Goal: Information Seeking & Learning: Learn about a topic

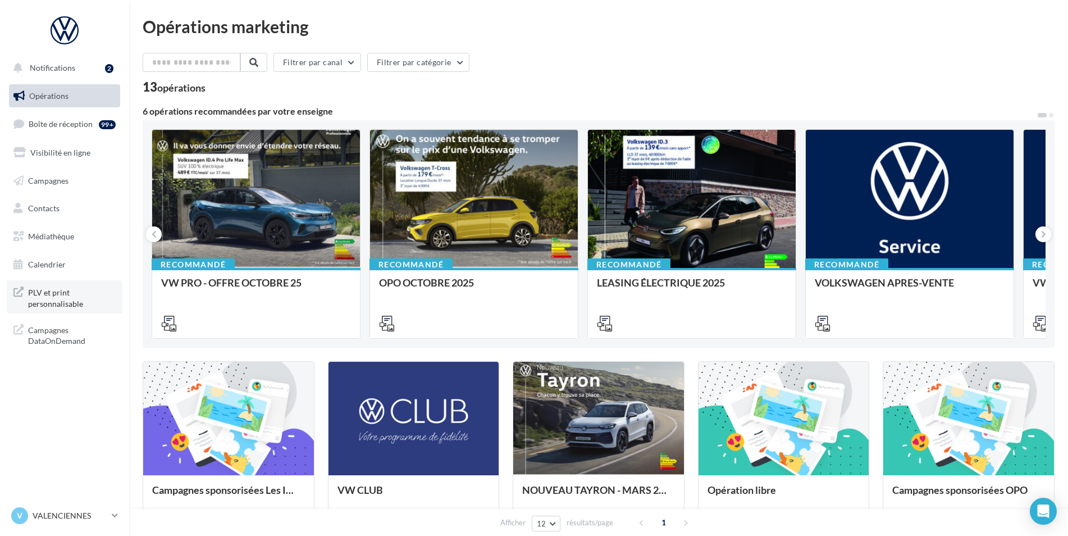
click at [80, 300] on span "PLV et print personnalisable" at bounding box center [72, 297] width 88 height 24
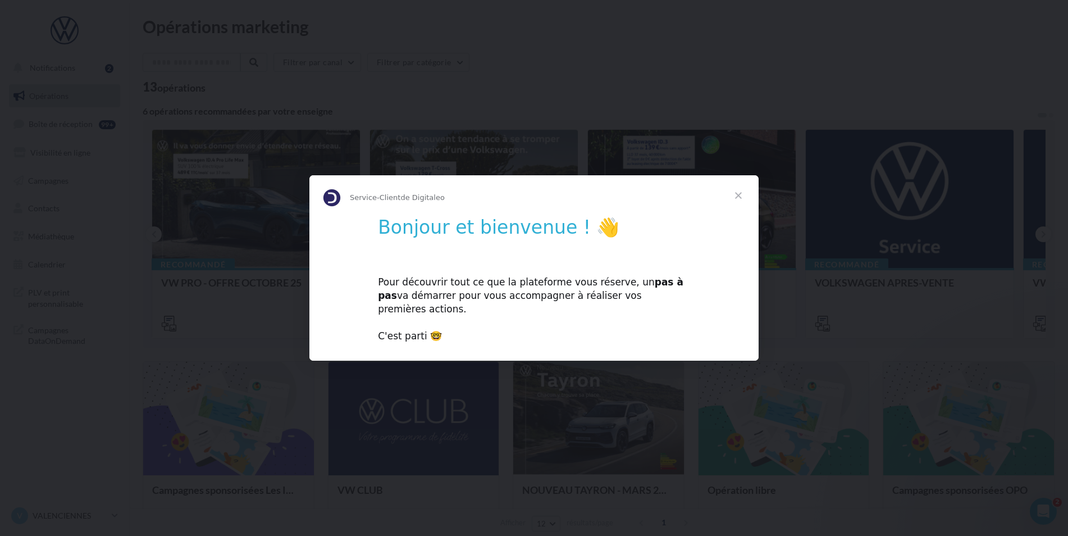
click at [735, 204] on span "Fermer" at bounding box center [738, 195] width 40 height 40
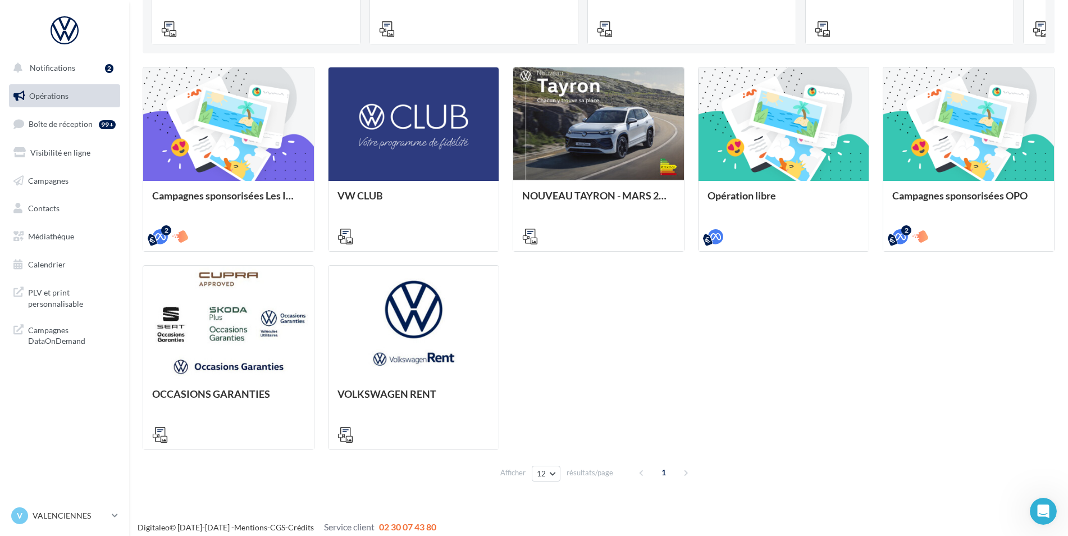
scroll to position [302, 0]
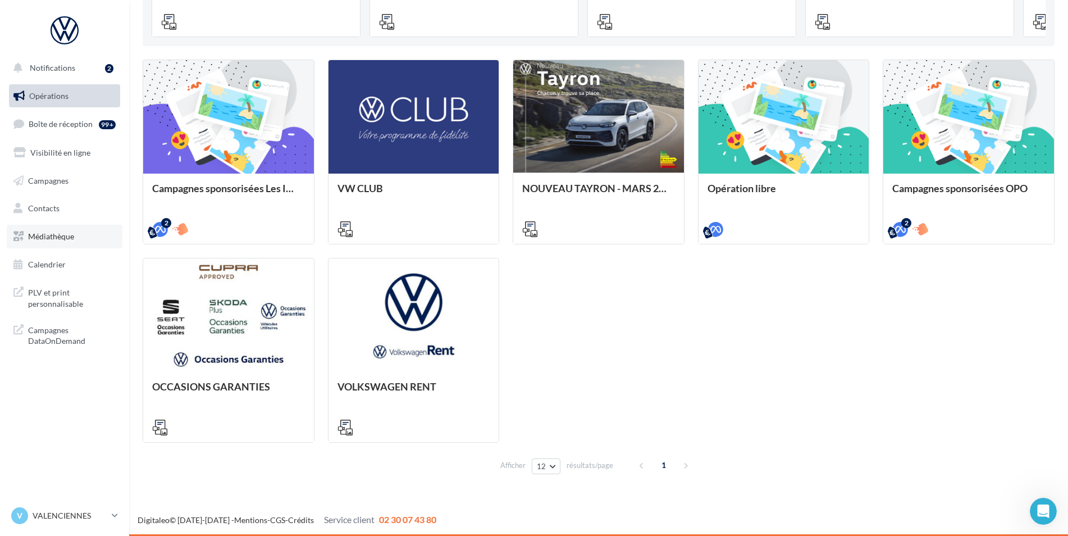
click at [68, 232] on span "Médiathèque" at bounding box center [51, 236] width 46 height 10
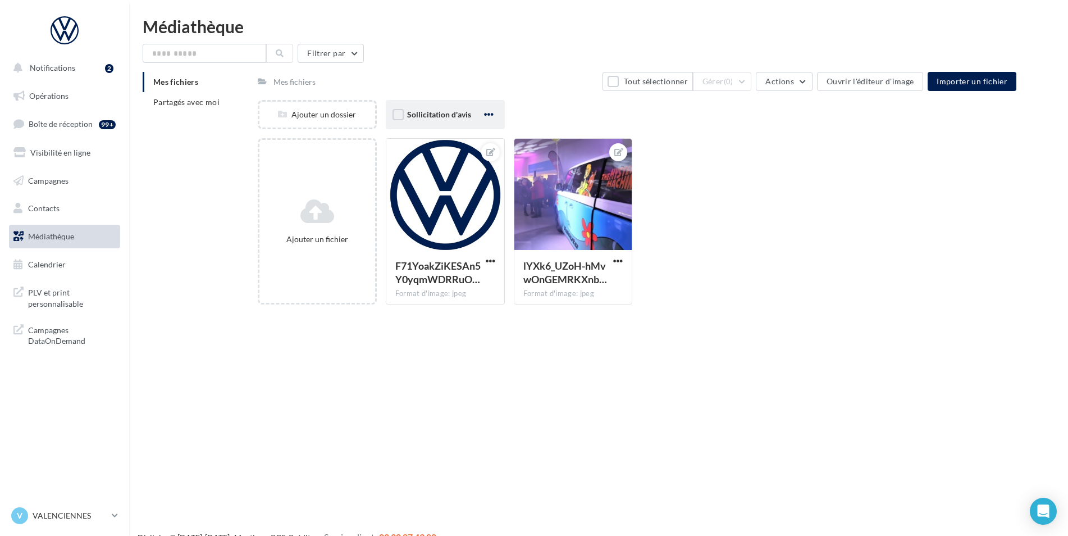
click at [493, 114] on span "button" at bounding box center [489, 115] width 10 height 10
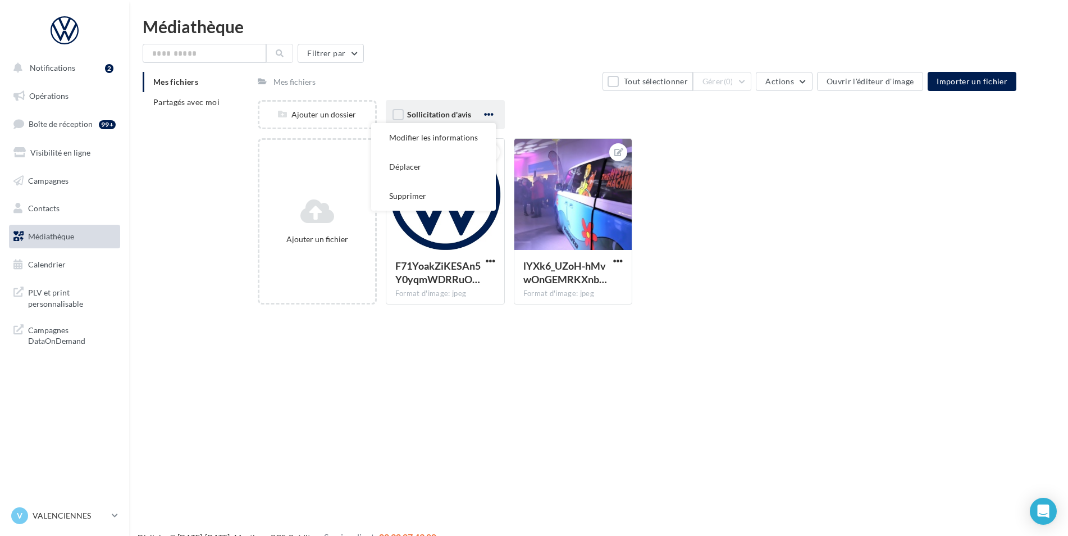
click at [493, 114] on span "button" at bounding box center [489, 115] width 10 height 10
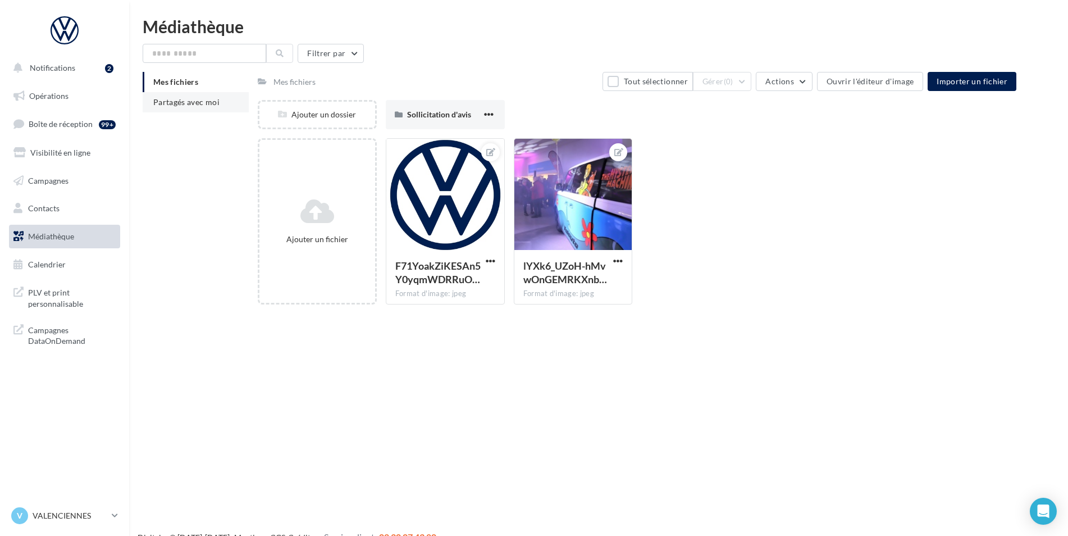
click at [208, 99] on span "Partagés avec moi" at bounding box center [186, 102] width 66 height 10
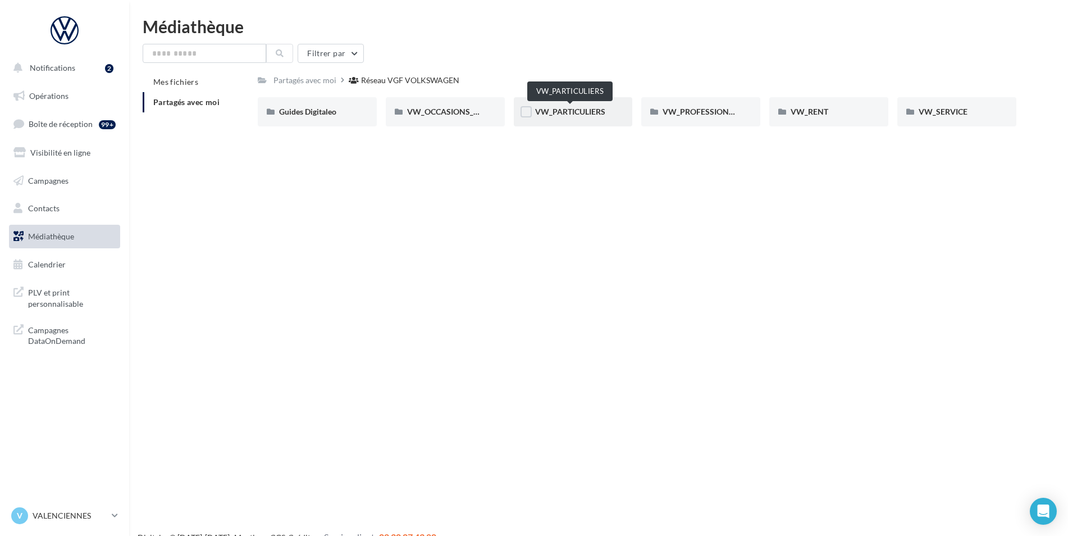
click at [569, 110] on span "VW_PARTICULIERS" at bounding box center [570, 112] width 70 height 10
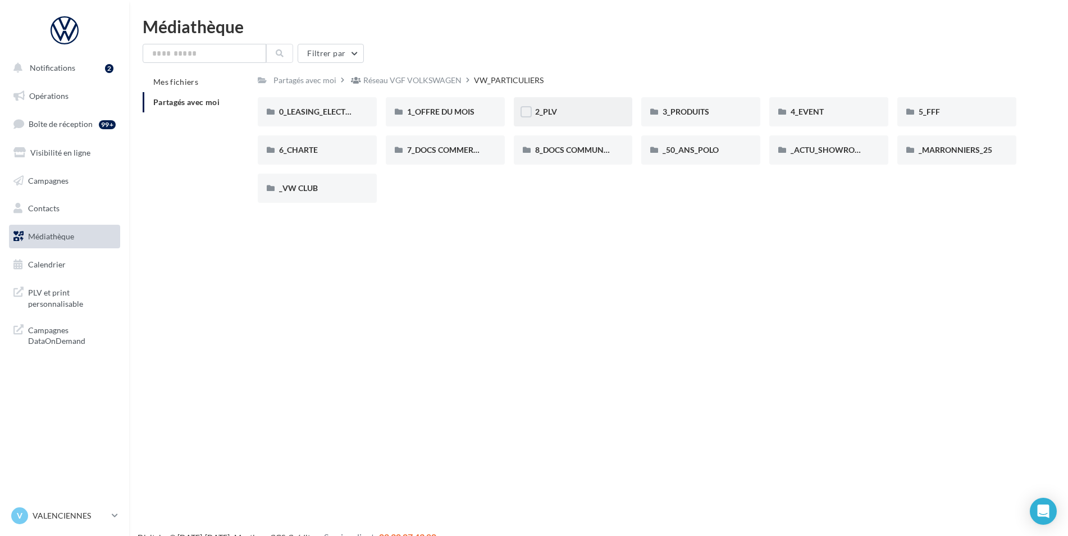
click at [560, 111] on div "2_PLV" at bounding box center [573, 111] width 76 height 11
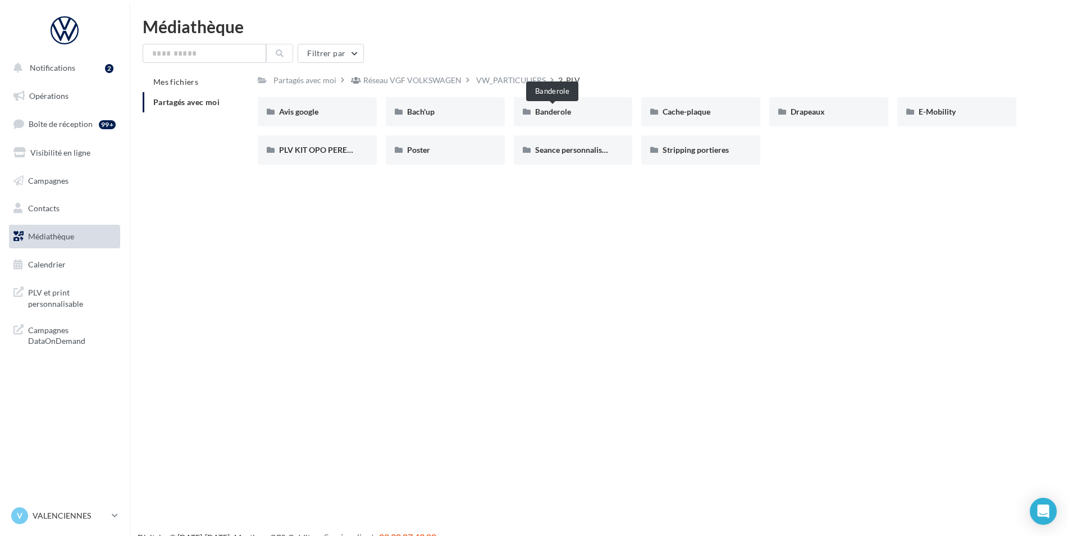
click at [560, 111] on span "Banderole" at bounding box center [553, 112] width 36 height 10
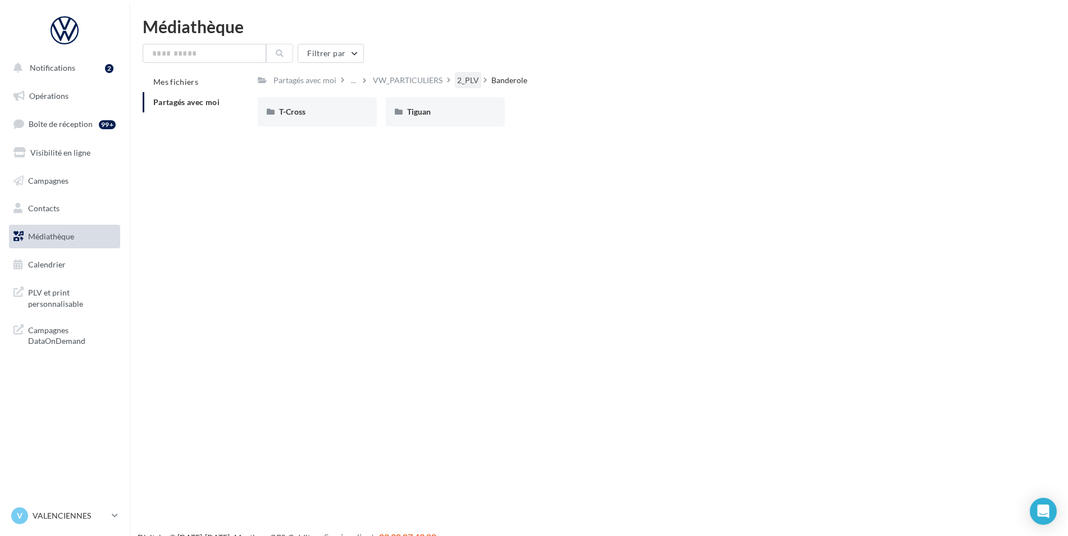
click at [479, 80] on div "2_PLV" at bounding box center [468, 80] width 26 height 16
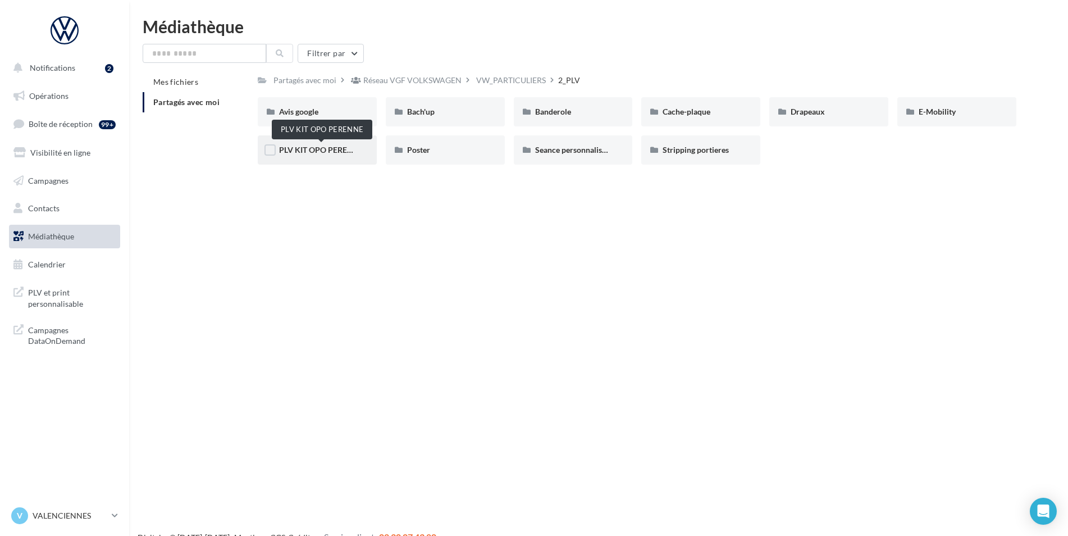
click at [333, 151] on span "PLV KIT OPO PERENNE" at bounding box center [321, 150] width 85 height 10
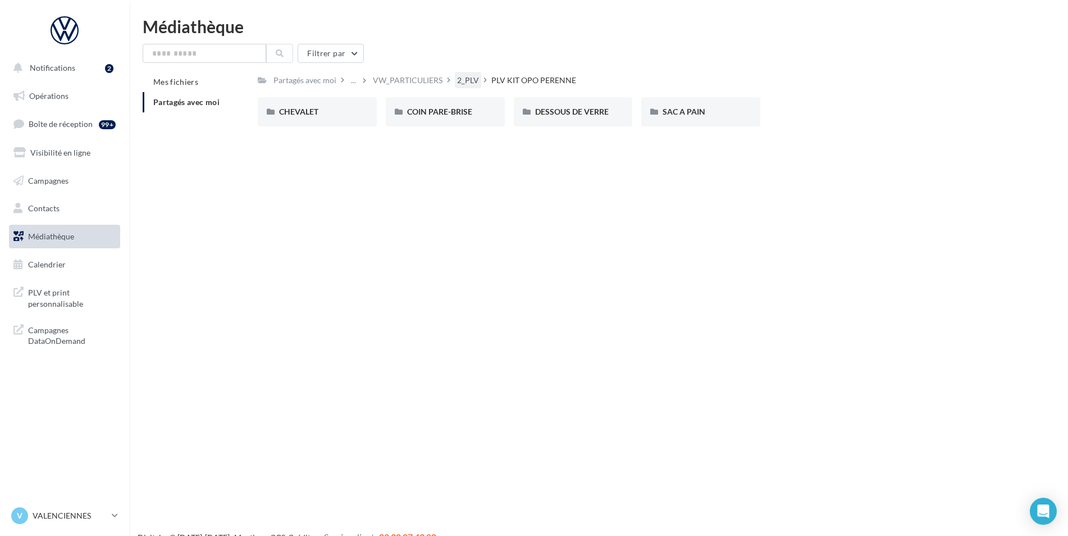
click at [475, 80] on div "2_PLV" at bounding box center [468, 80] width 22 height 11
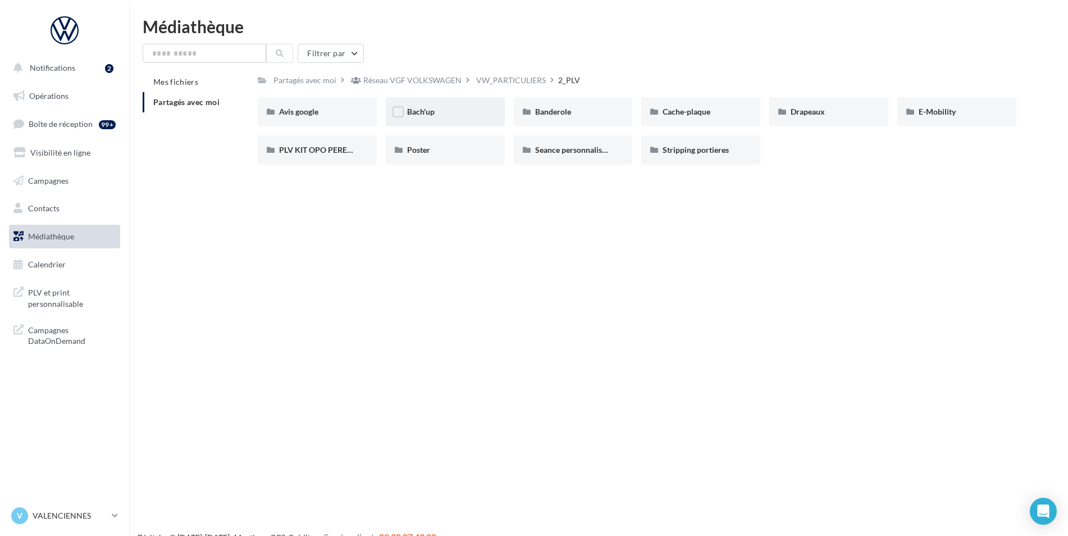
click at [462, 111] on div "Bach'up" at bounding box center [445, 111] width 76 height 11
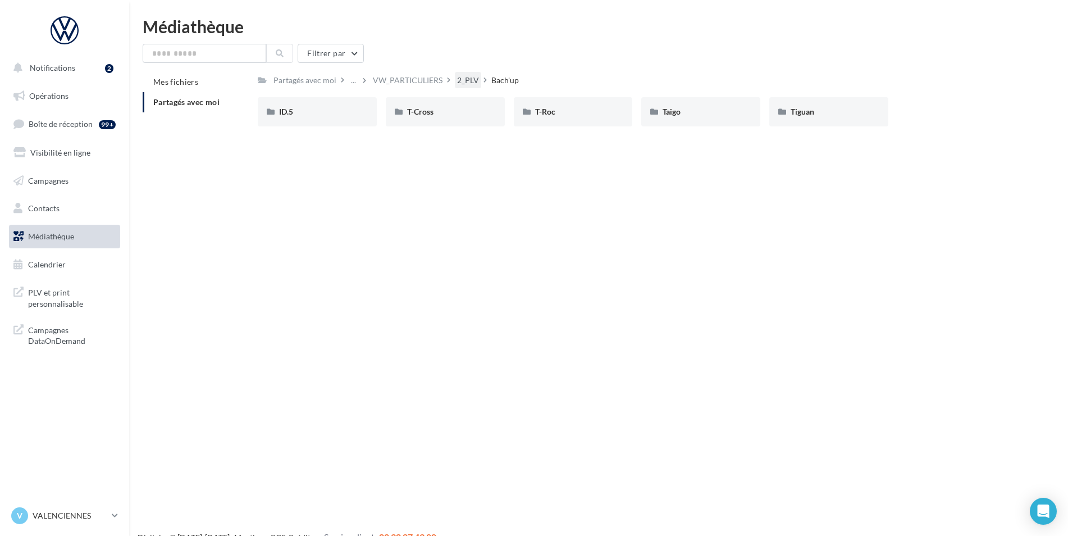
click at [465, 85] on div "2_PLV" at bounding box center [468, 80] width 22 height 11
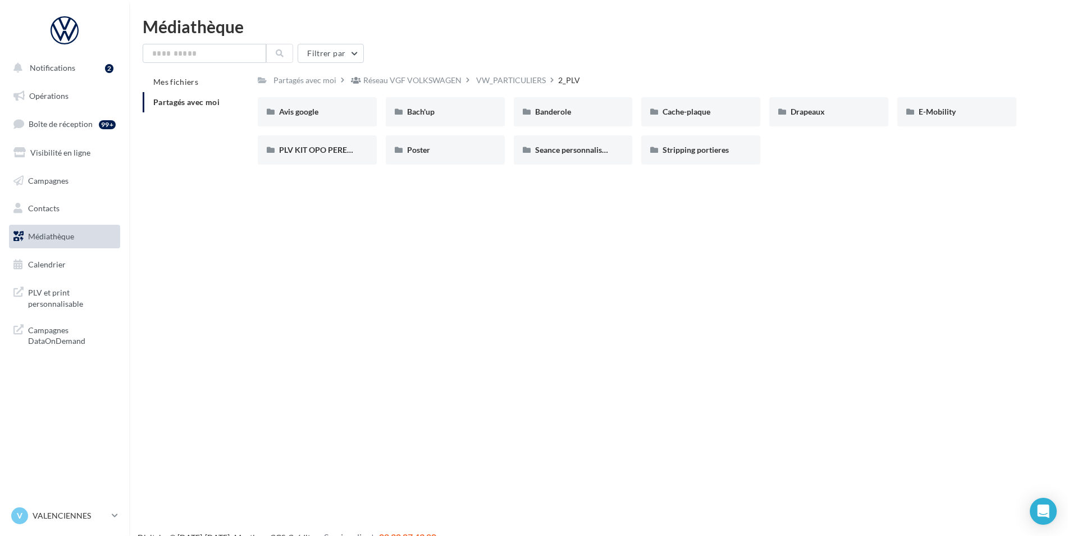
click at [510, 75] on div "VW_PARTICULIERS" at bounding box center [511, 80] width 70 height 11
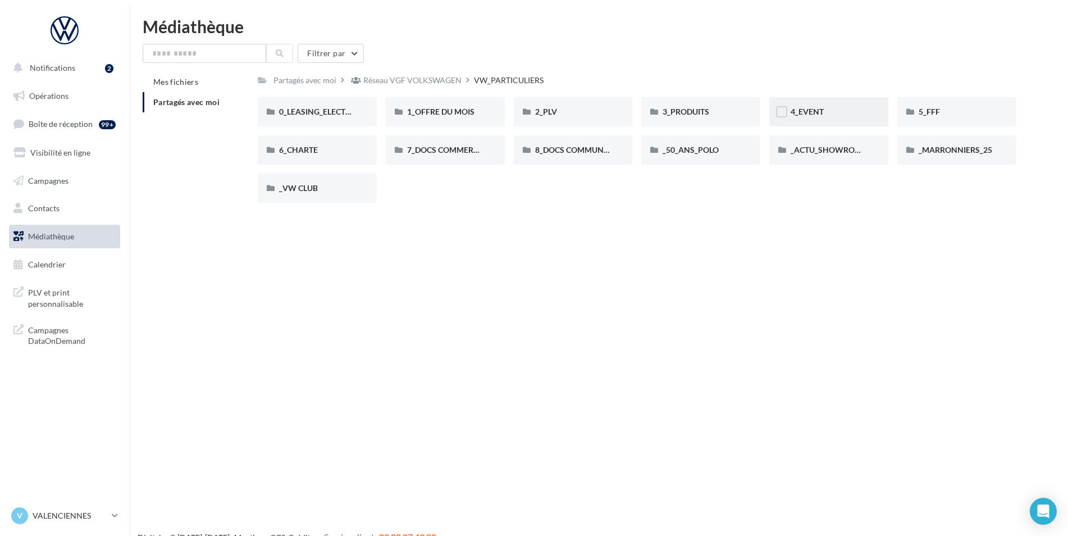
click at [873, 120] on div "4_EVENT" at bounding box center [828, 111] width 119 height 29
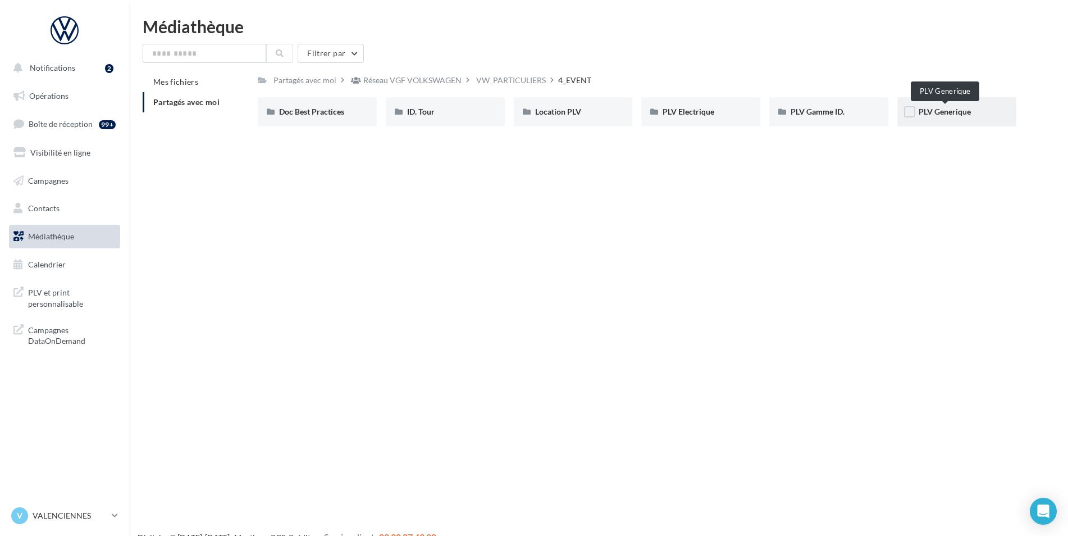
click at [941, 114] on span "PLV Generique" at bounding box center [945, 112] width 52 height 10
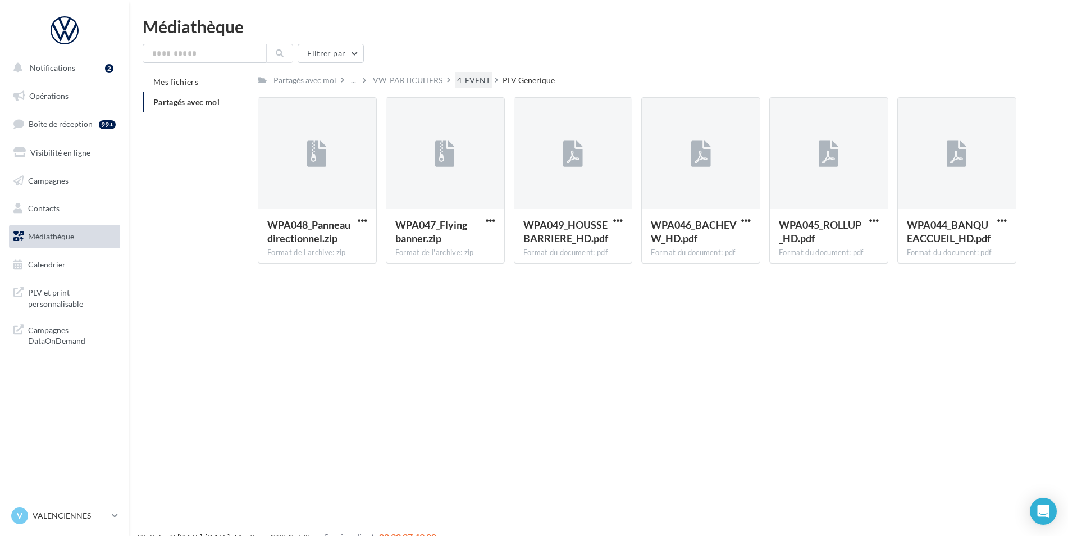
click at [462, 83] on div "4_EVENT" at bounding box center [473, 80] width 33 height 11
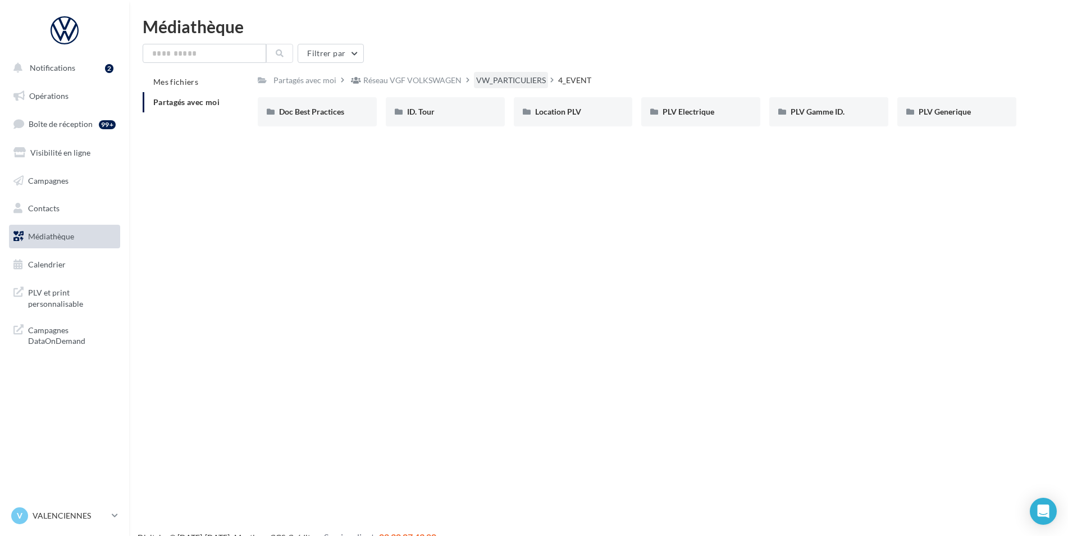
click at [502, 75] on div "VW_PARTICULIERS" at bounding box center [511, 80] width 70 height 11
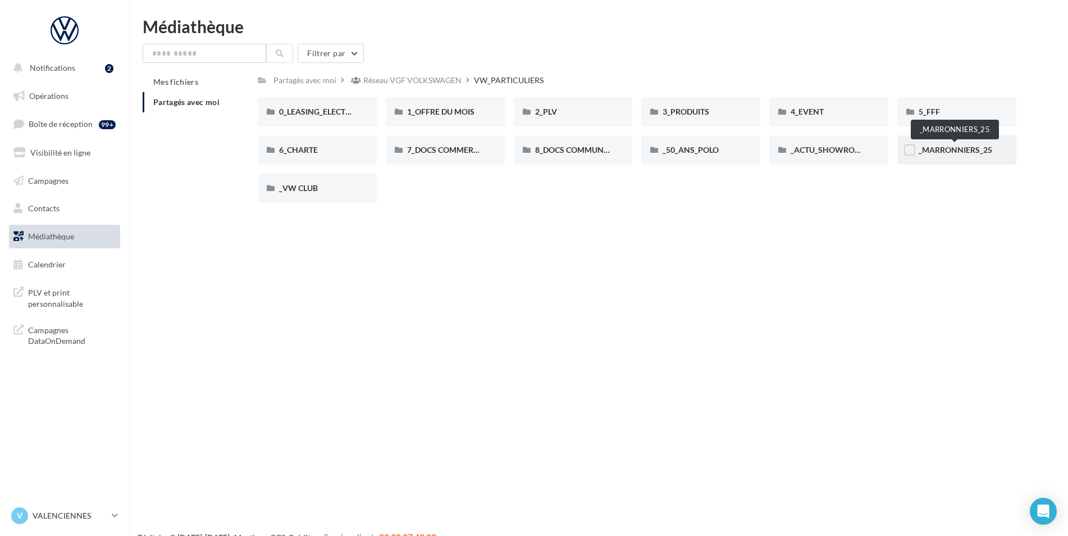
click at [957, 153] on span "_MARRONNIERS_25" at bounding box center [956, 150] width 74 height 10
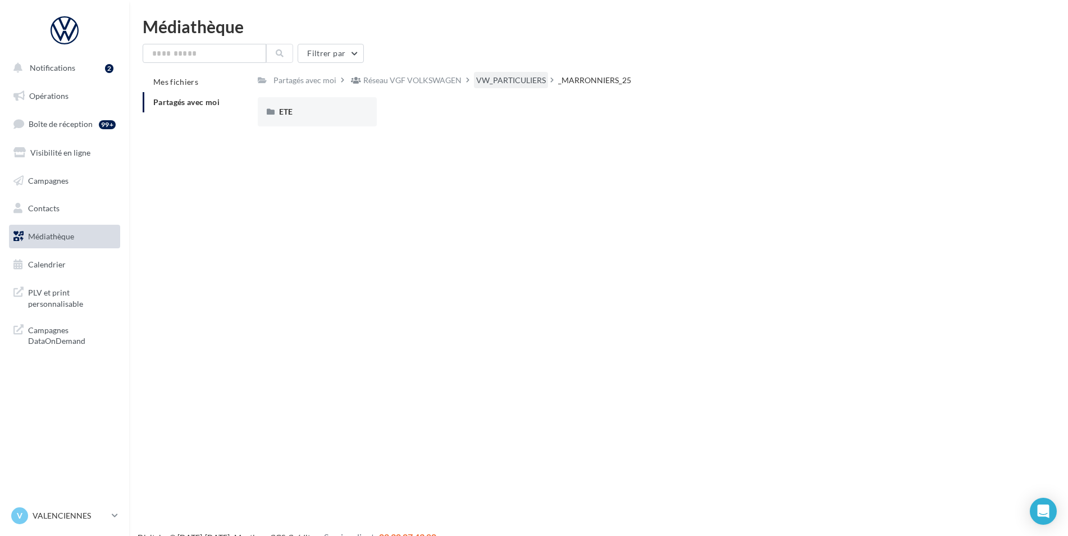
click at [510, 84] on div "VW_PARTICULIERS" at bounding box center [511, 80] width 70 height 11
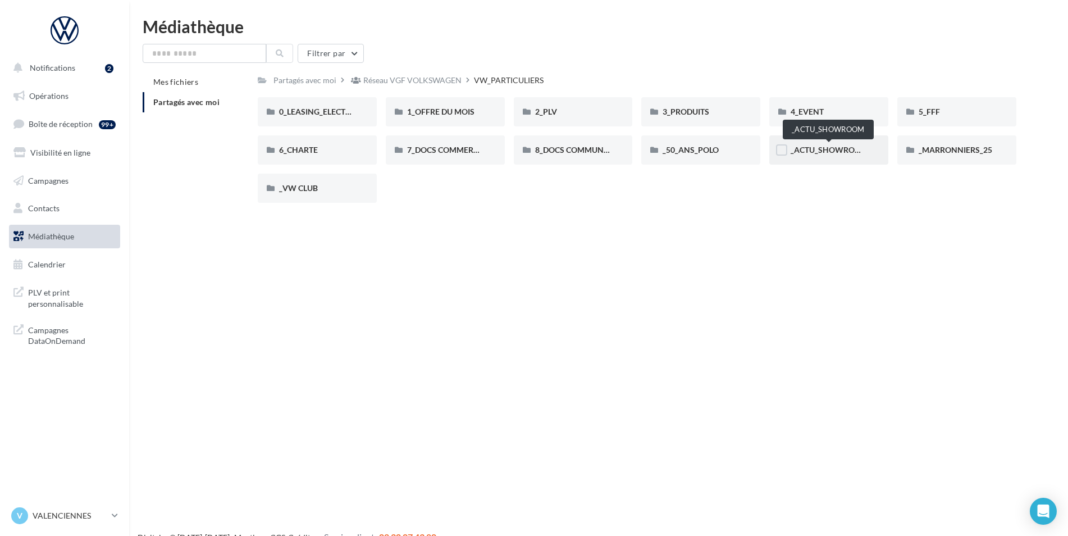
click at [830, 149] on span "_ACTU_SHOWROOM" at bounding box center [830, 150] width 78 height 10
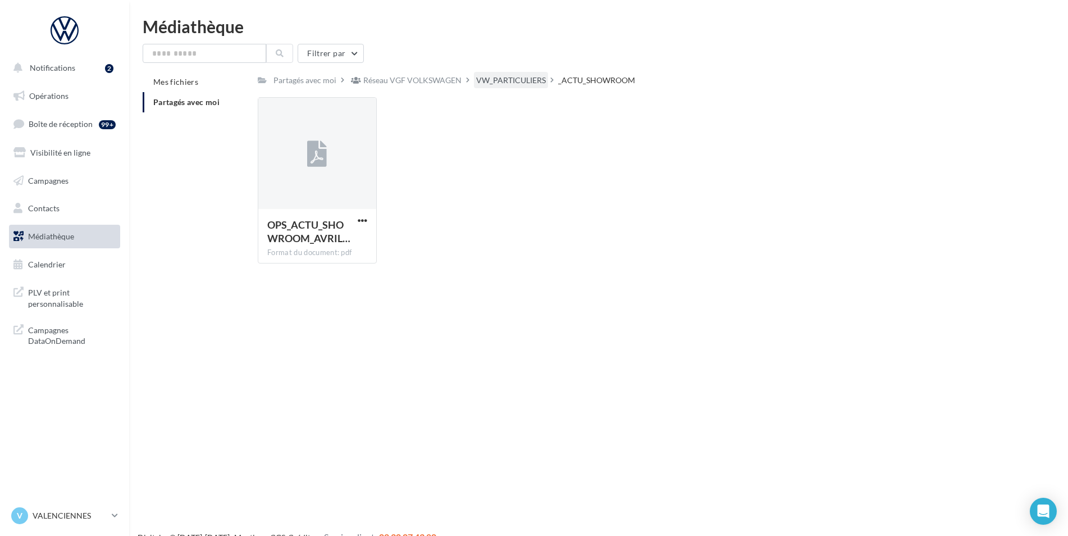
click at [508, 74] on div "VW_PARTICULIERS" at bounding box center [511, 80] width 74 height 16
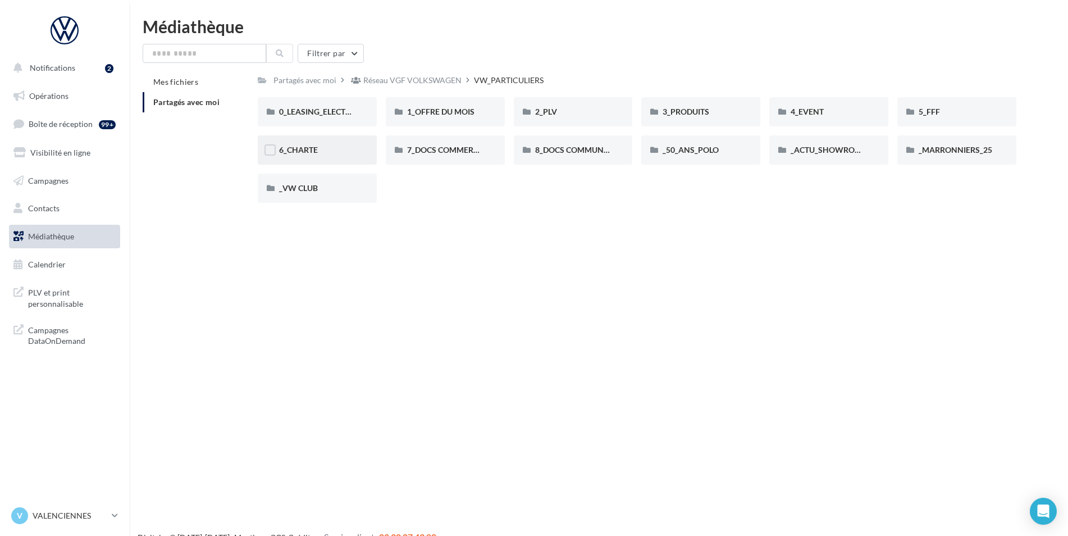
click at [303, 155] on div "6_CHARTE" at bounding box center [317, 149] width 76 height 11
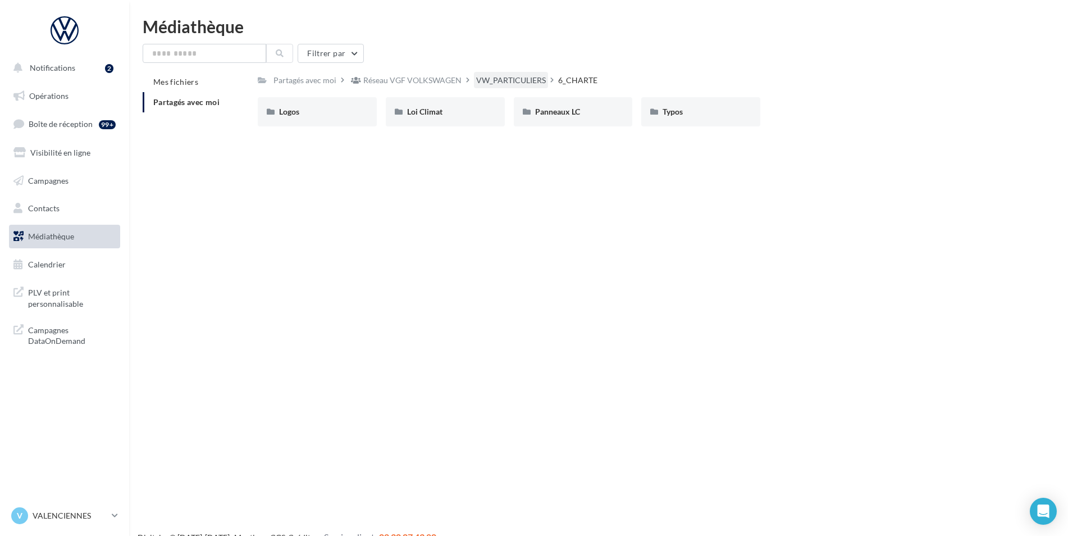
click at [527, 83] on div "VW_PARTICULIERS" at bounding box center [511, 80] width 70 height 11
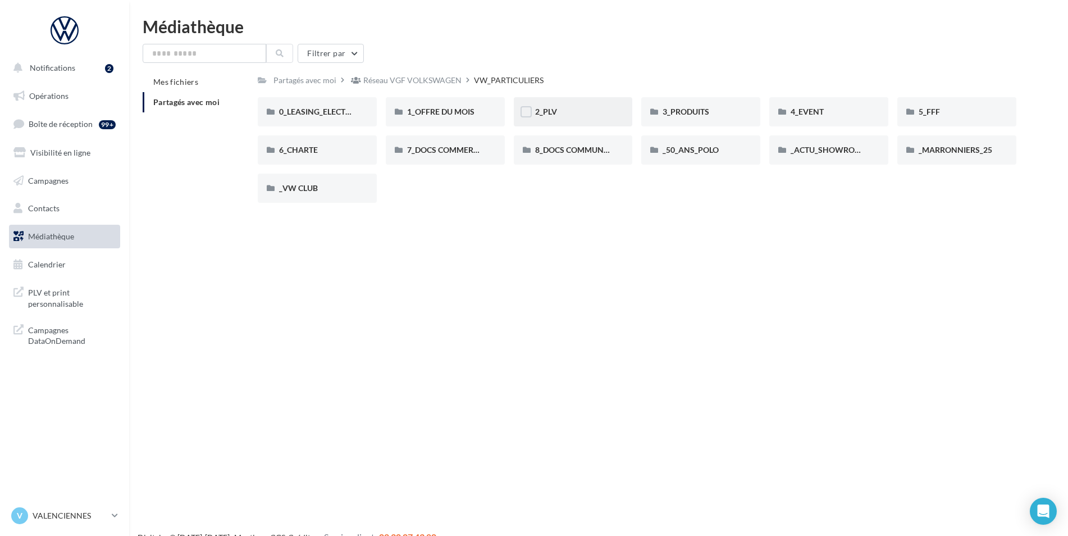
click at [562, 113] on div "2_PLV" at bounding box center [573, 111] width 76 height 11
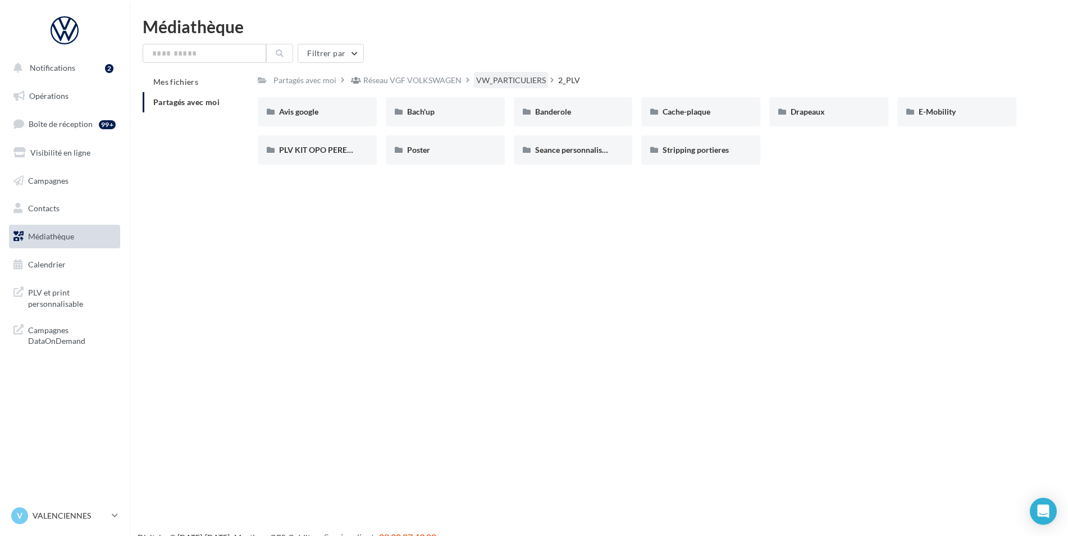
click at [487, 83] on div "VW_PARTICULIERS" at bounding box center [511, 80] width 70 height 11
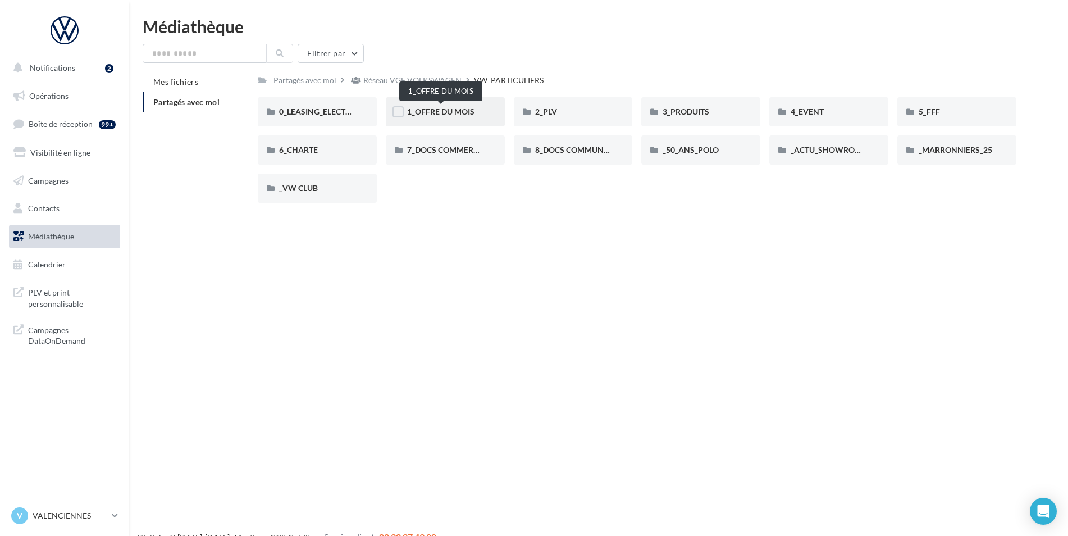
click at [426, 113] on span "1_OFFRE DU MOIS" at bounding box center [440, 112] width 67 height 10
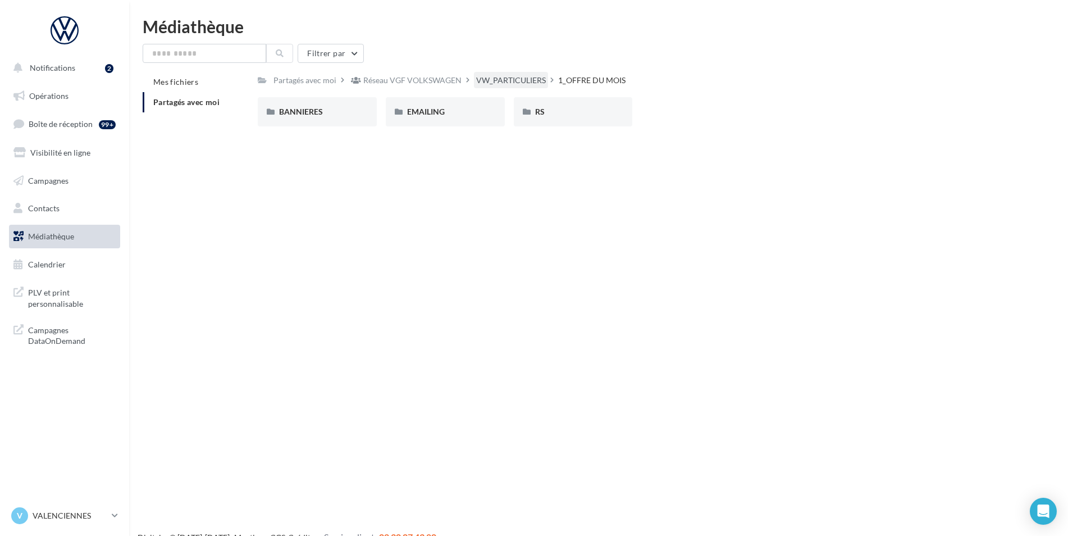
click at [502, 80] on div "VW_PARTICULIERS" at bounding box center [511, 80] width 70 height 11
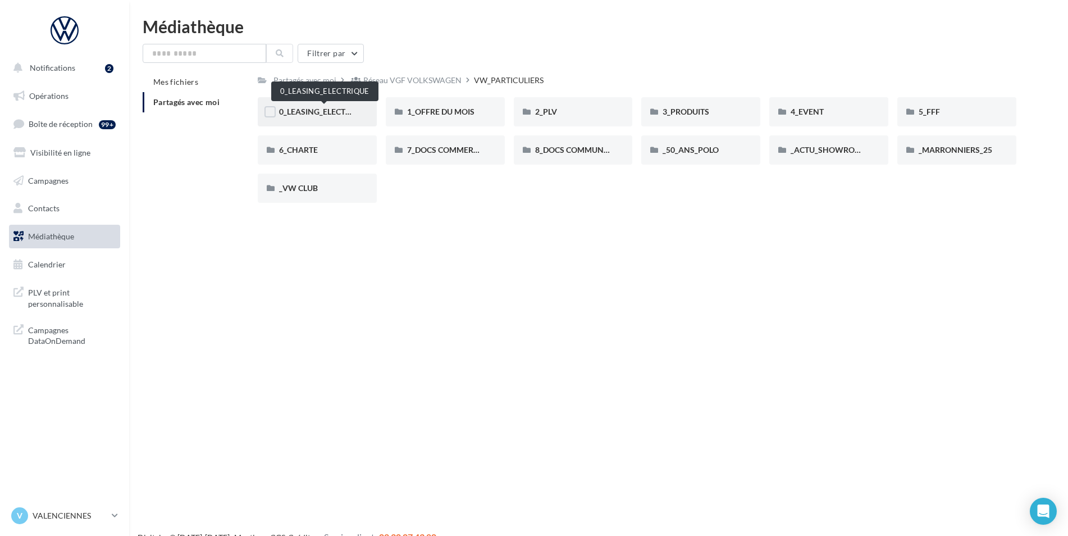
click at [351, 111] on span "0_LEASING_ELECTRIQUE" at bounding box center [324, 112] width 90 height 10
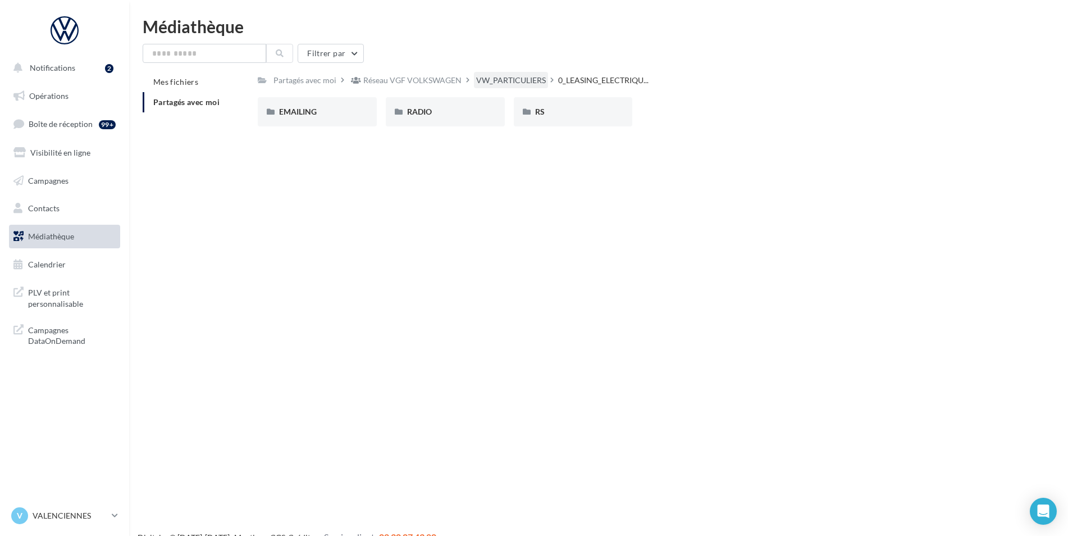
click at [509, 76] on div "VW_PARTICULIERS" at bounding box center [511, 80] width 70 height 11
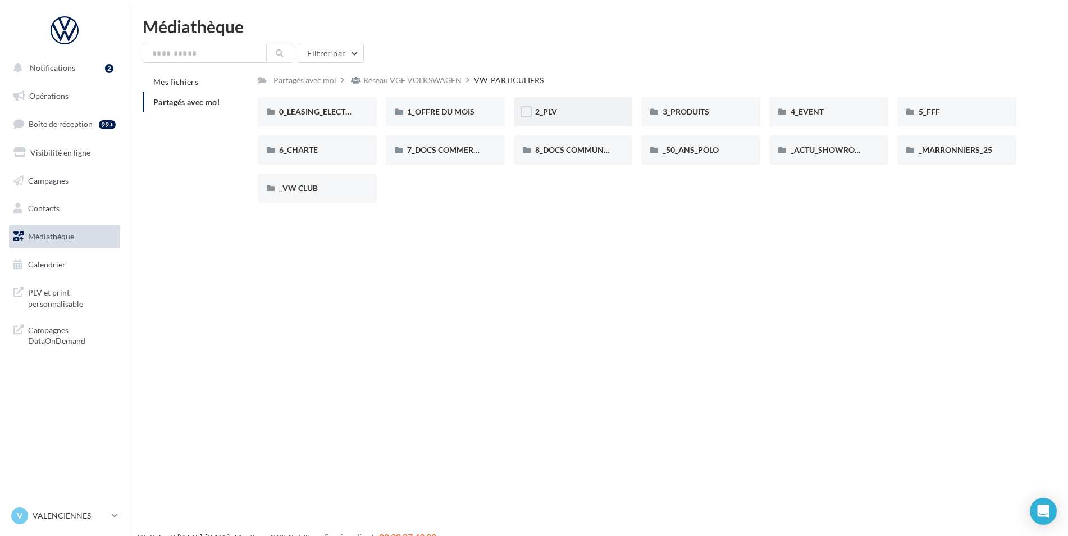
click at [552, 107] on span "2_PLV" at bounding box center [546, 112] width 22 height 10
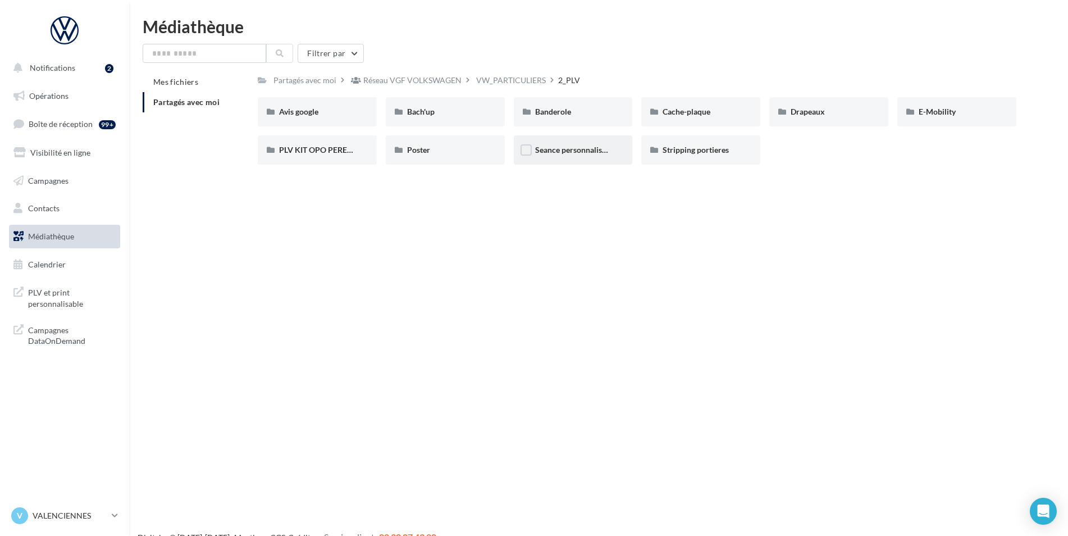
click at [564, 155] on div "Seance personnalisee Volkswagen" at bounding box center [573, 149] width 76 height 11
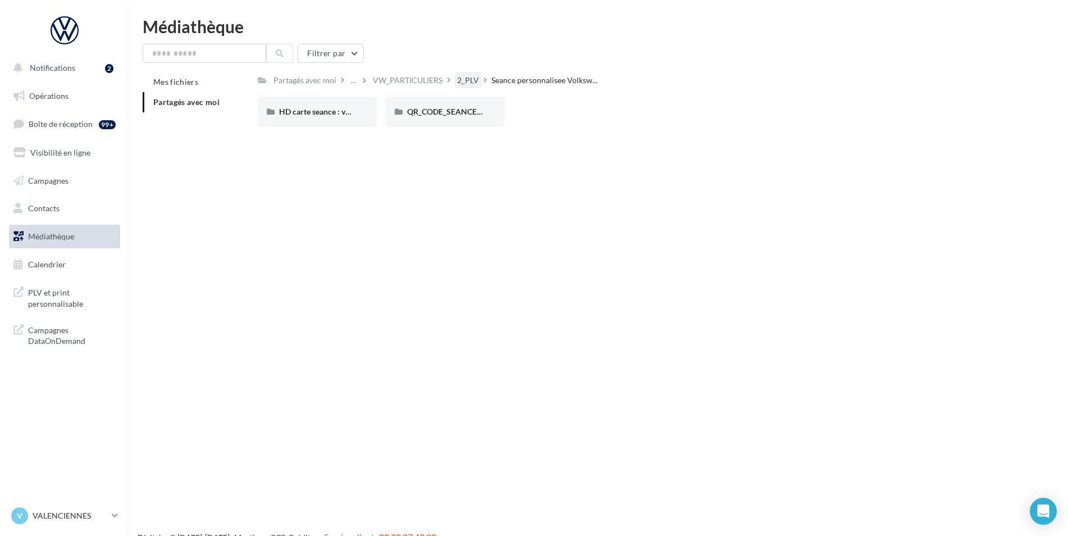
click at [472, 81] on div "2_PLV" at bounding box center [468, 80] width 22 height 11
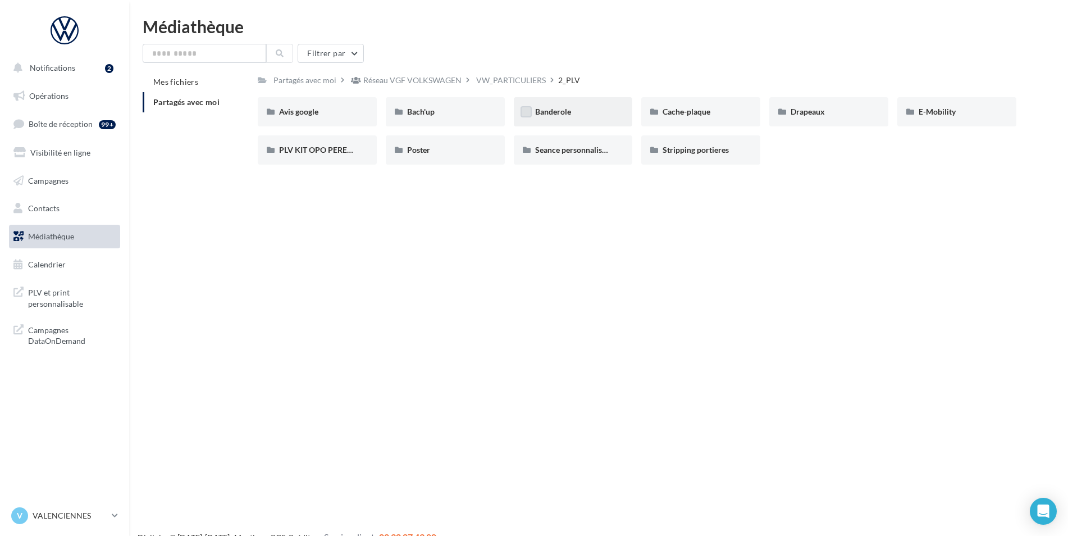
click at [530, 113] on label at bounding box center [526, 111] width 11 height 11
click at [596, 118] on div "Banderole" at bounding box center [573, 111] width 119 height 29
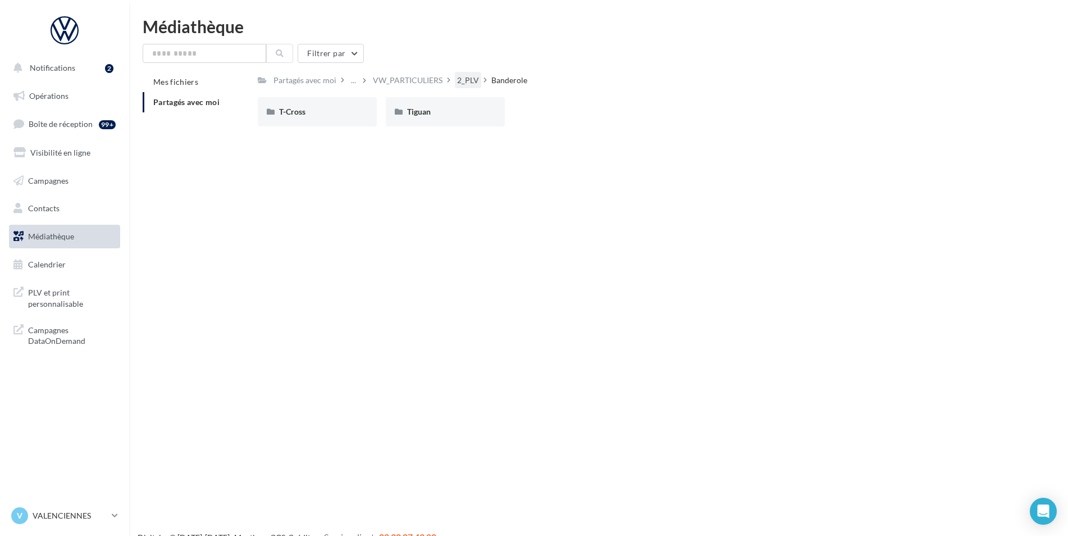
click at [472, 81] on div "2_PLV" at bounding box center [468, 80] width 22 height 11
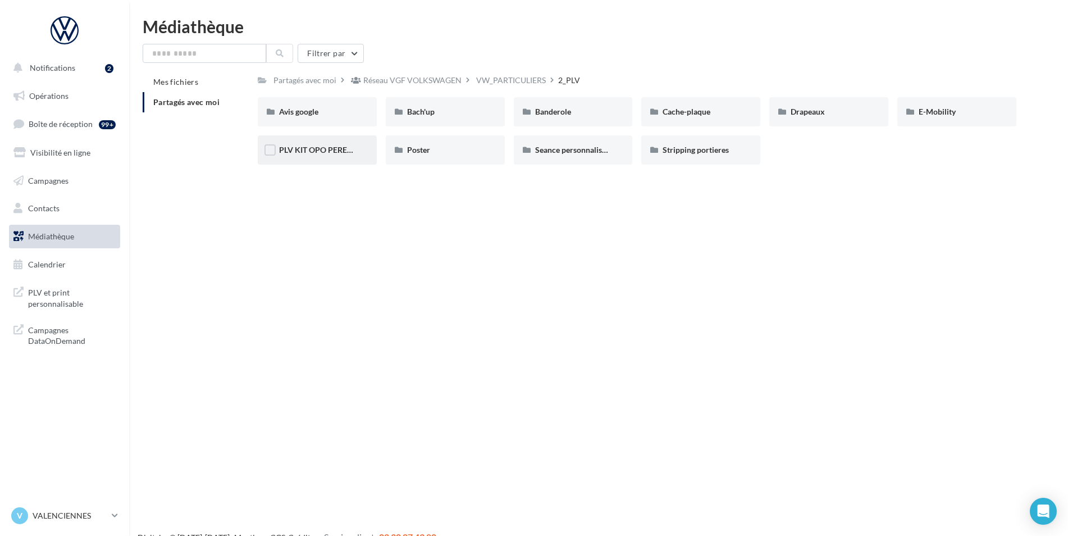
click at [340, 156] on div "PLV KIT OPO PERENNE" at bounding box center [317, 149] width 76 height 11
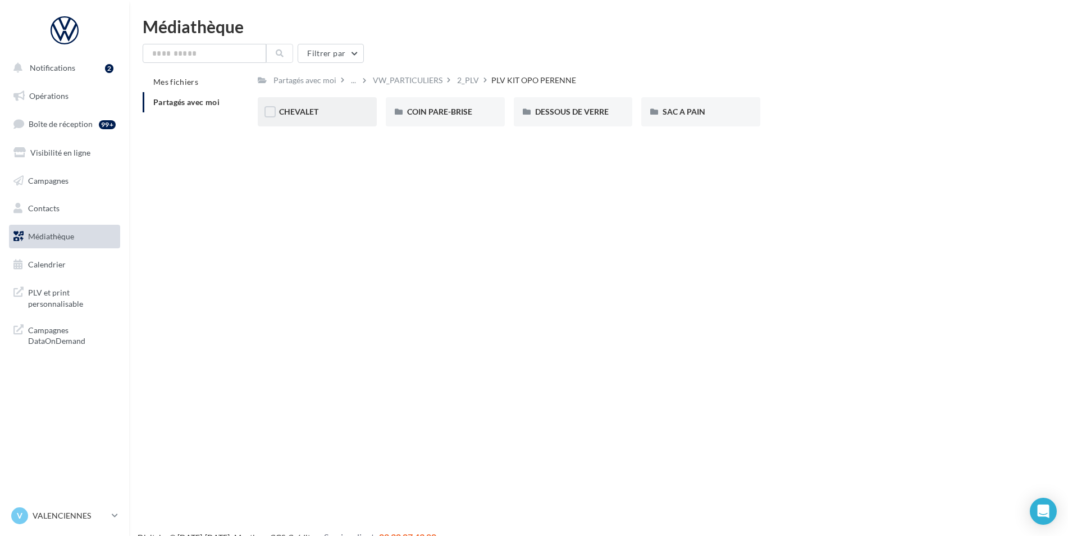
click at [342, 118] on div "CHEVALET" at bounding box center [317, 111] width 119 height 29
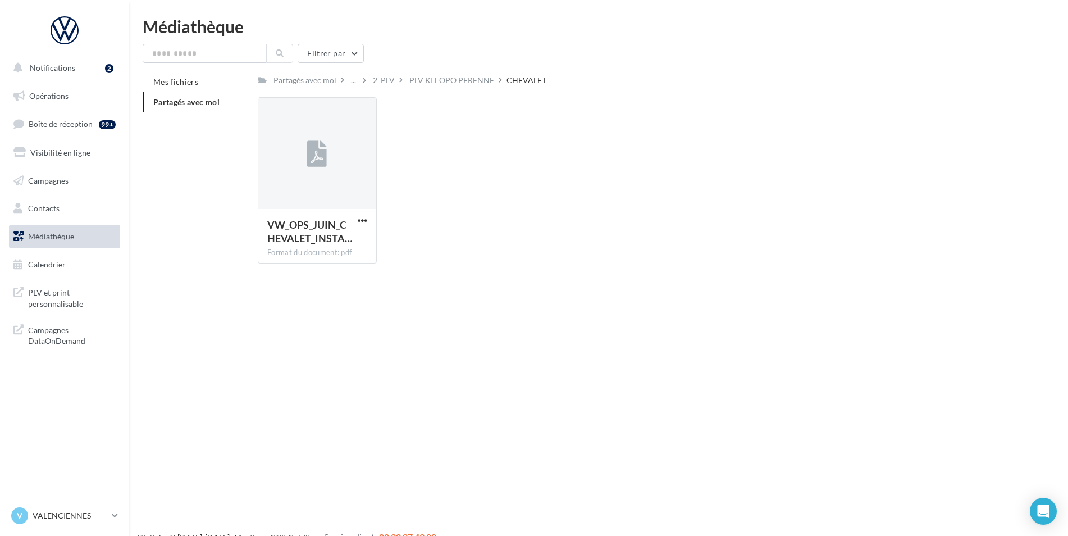
click at [444, 77] on div "PLV KIT OPO PERENNE" at bounding box center [451, 80] width 85 height 11
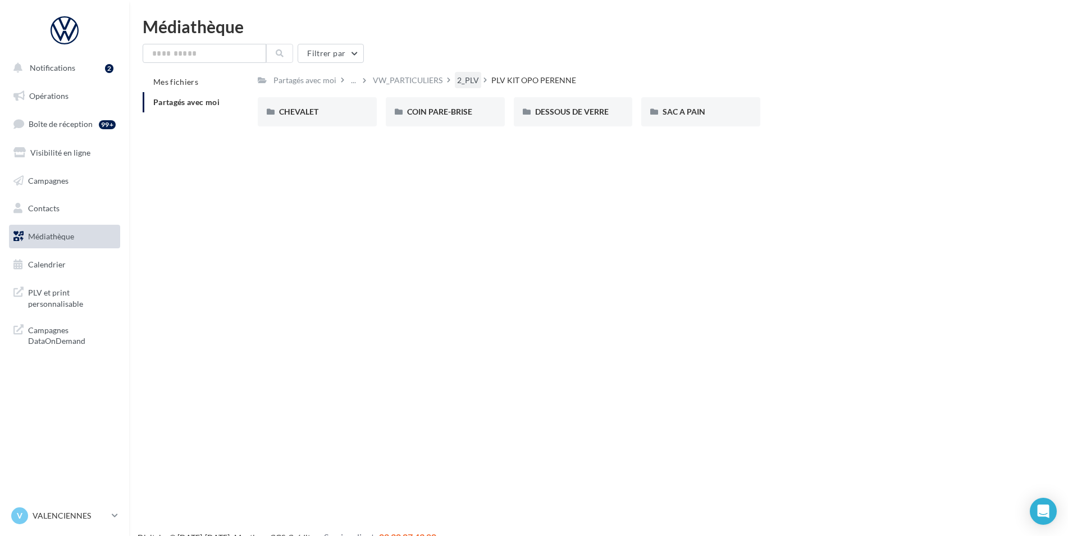
click at [473, 81] on div "2_PLV" at bounding box center [468, 80] width 22 height 11
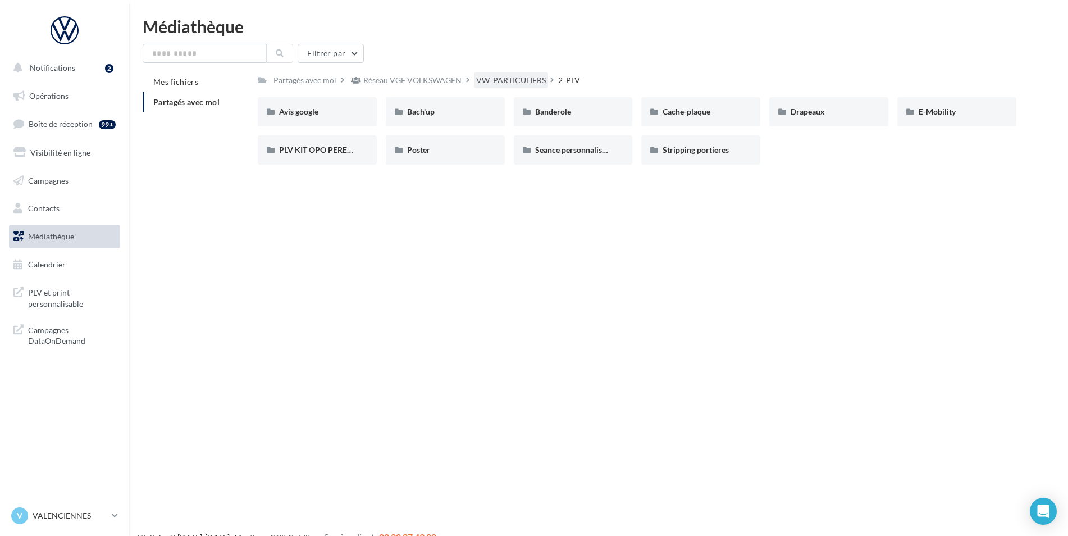
click at [535, 79] on div "VW_PARTICULIERS" at bounding box center [511, 80] width 70 height 11
